Goal: Transaction & Acquisition: Purchase product/service

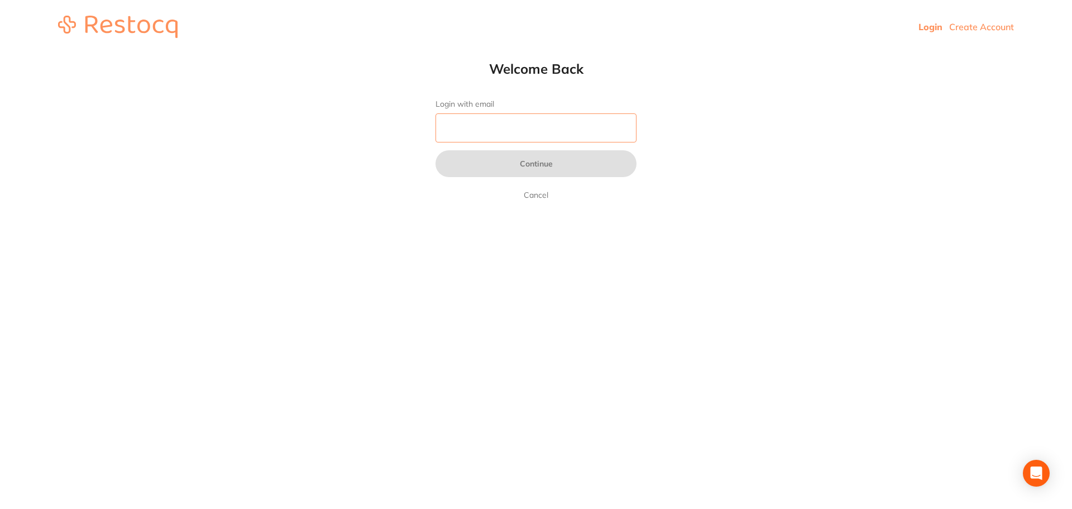
click at [480, 127] on input "Login with email" at bounding box center [536, 127] width 201 height 29
type input "[EMAIL_ADDRESS][DOMAIN_NAME]"
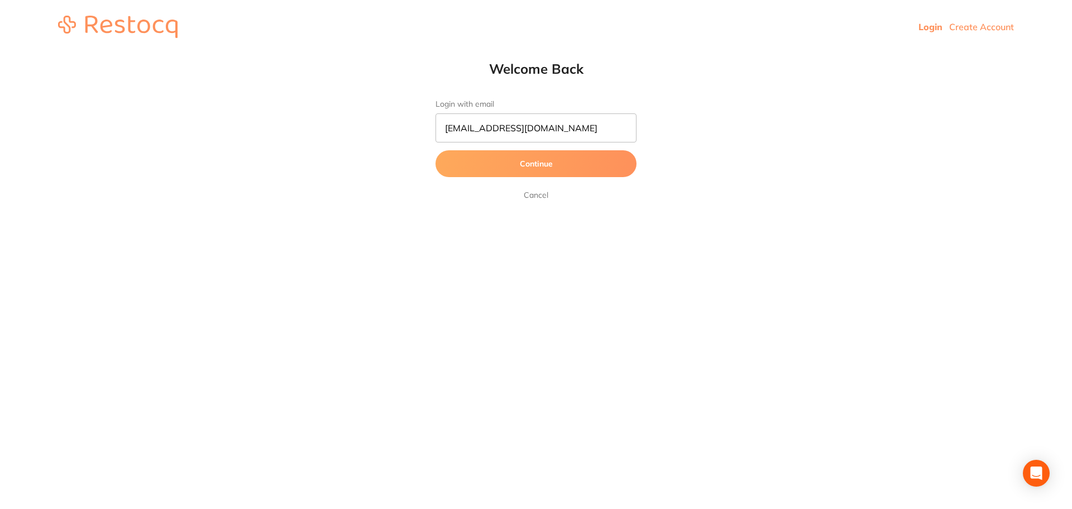
click at [539, 167] on button "Continue" at bounding box center [536, 163] width 201 height 27
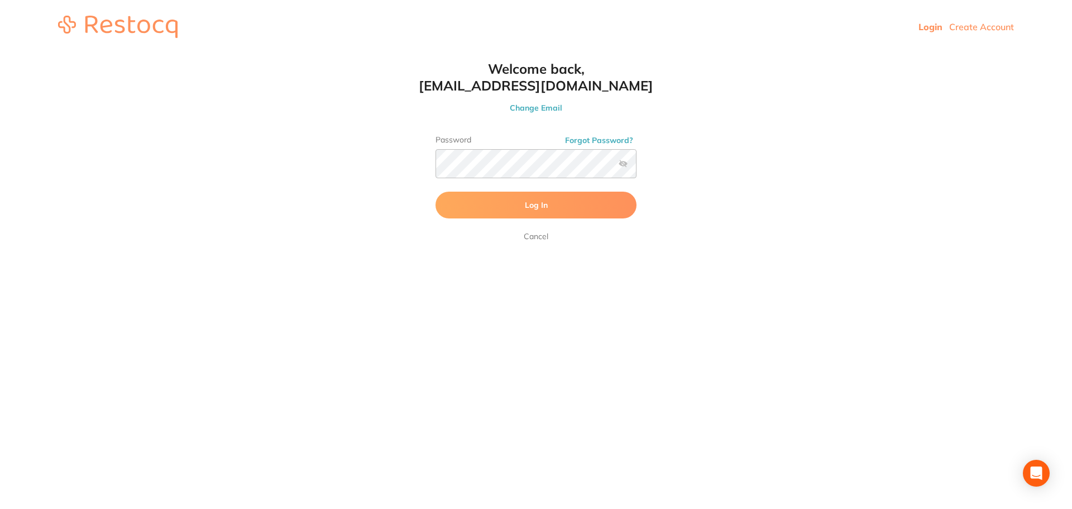
click at [525, 198] on button "Log In" at bounding box center [536, 205] width 201 height 27
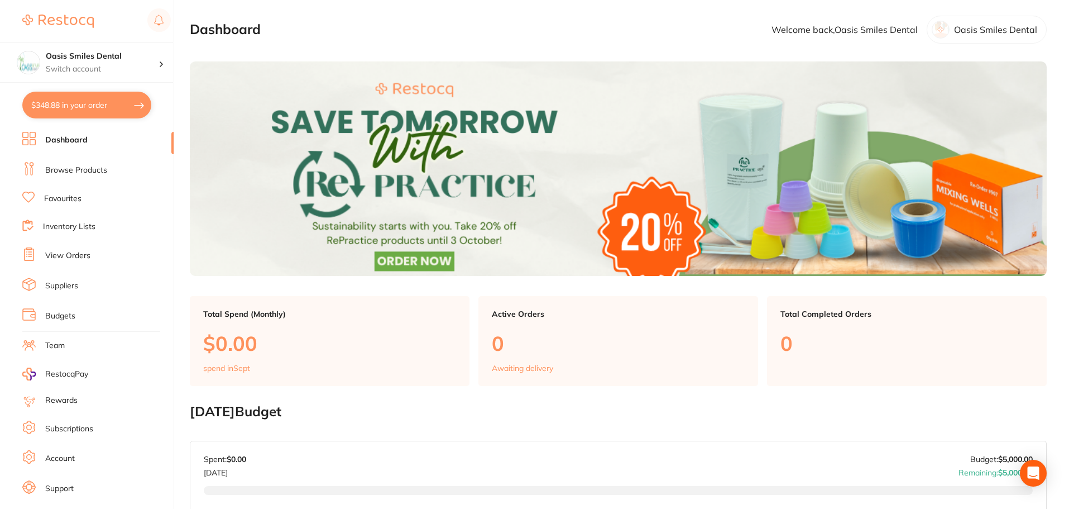
click at [82, 106] on button "$348.88 in your order" at bounding box center [86, 105] width 129 height 27
checkbox input "true"
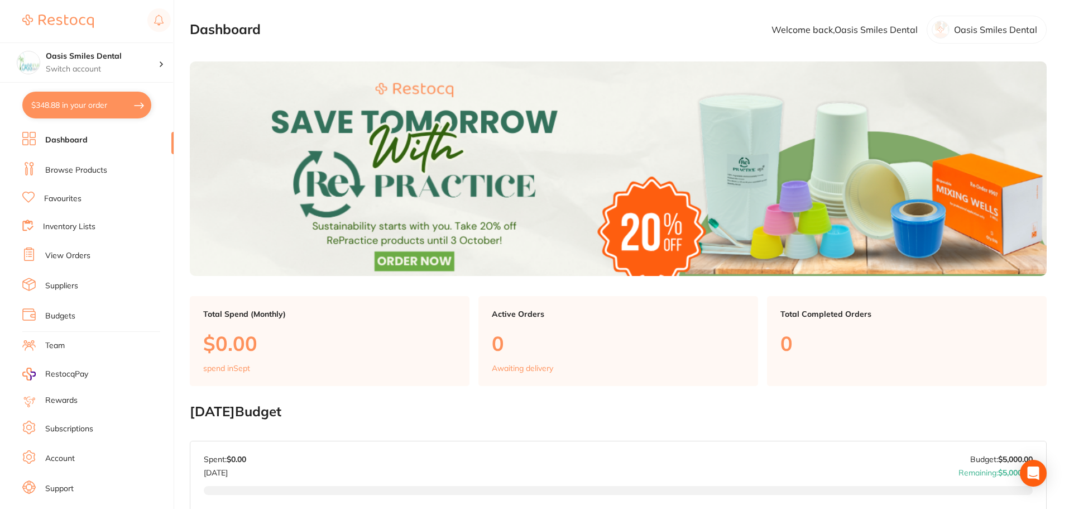
checkbox input "true"
